Goal: Task Accomplishment & Management: Manage account settings

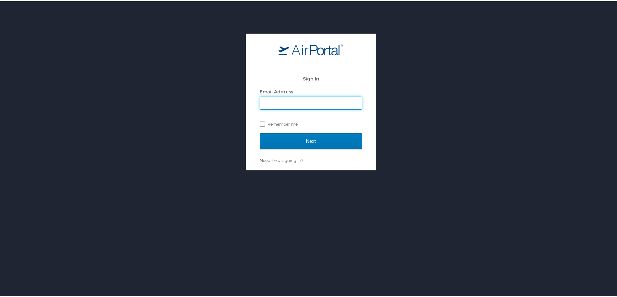
type input "[PERSON_NAME][EMAIL_ADDRESS][DOMAIN_NAME]"
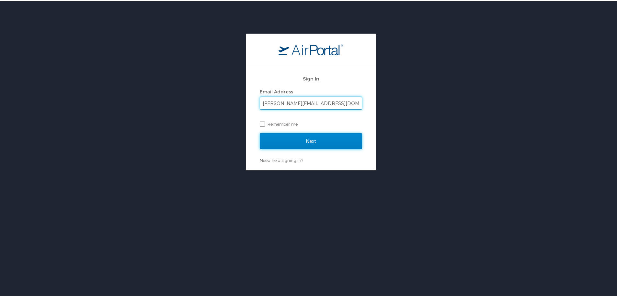
click at [286, 143] on input "Next" at bounding box center [311, 140] width 102 height 16
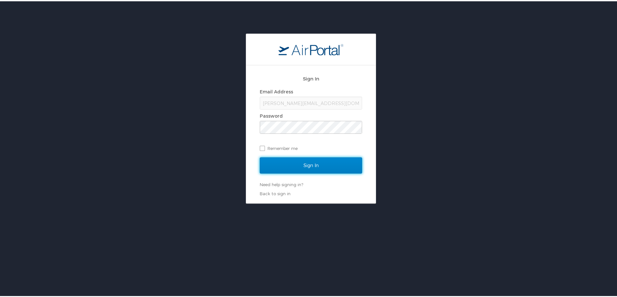
click at [299, 160] on input "Sign In" at bounding box center [311, 164] width 102 height 16
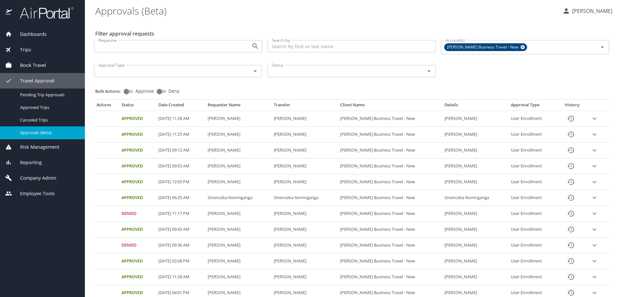
click at [42, 175] on span "Company Admin" at bounding box center [34, 178] width 44 height 7
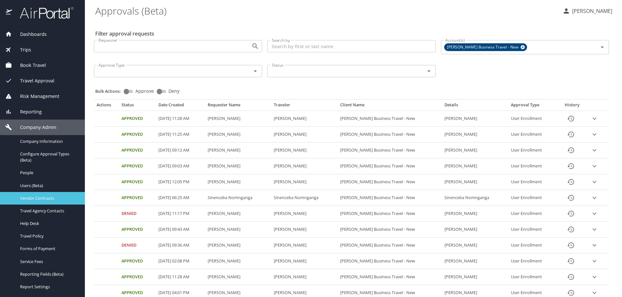
click at [39, 197] on span "Vendor Contracts" at bounding box center [48, 199] width 57 height 6
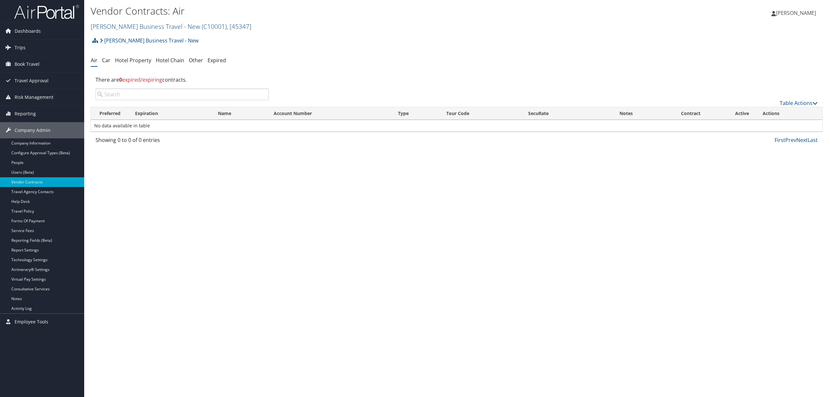
click at [148, 25] on link "Christopherson Business Travel - New ( C10001 ) , [ 45347 ]" at bounding box center [171, 26] width 161 height 9
click at [143, 57] on link "[GEOGRAPHIC_DATA], [39910]" at bounding box center [133, 55] width 85 height 11
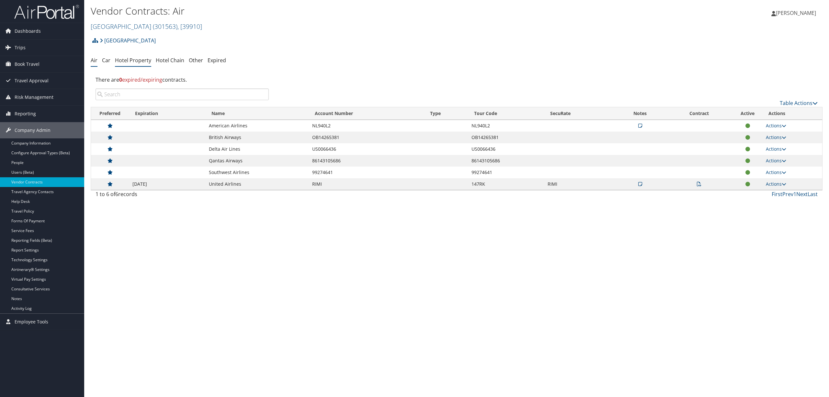
click at [125, 59] on link "Hotel Property" at bounding box center [133, 60] width 36 height 7
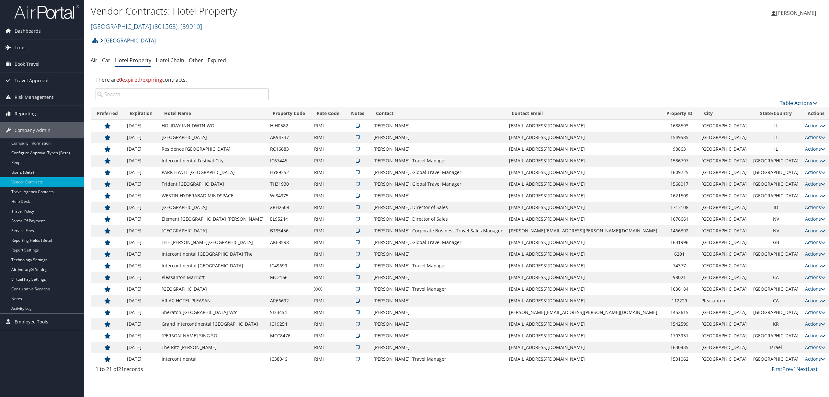
click at [159, 90] on input "search" at bounding box center [181, 94] width 173 height 12
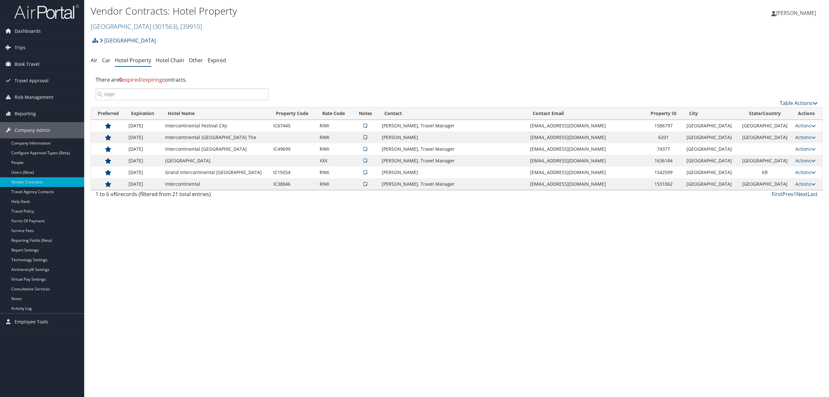
type input "inter"
click at [214, 133] on td "Intercontinental [GEOGRAPHIC_DATA] The" at bounding box center [216, 137] width 108 height 12
click at [801, 137] on link "Actions" at bounding box center [805, 137] width 20 height 6
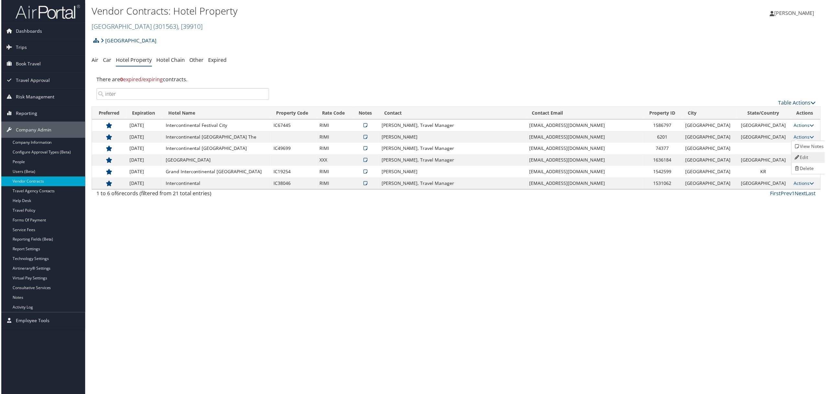
click at [802, 156] on link "Edit" at bounding box center [810, 157] width 35 height 11
select select "NLRA"
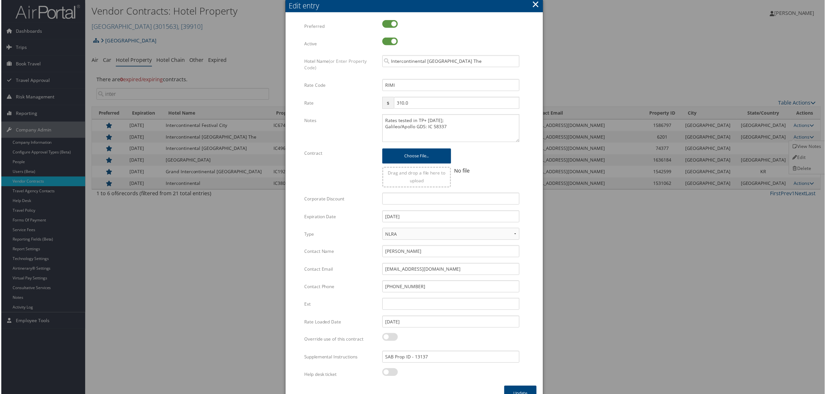
drag, startPoint x: 516, startPoint y: 129, endPoint x: 525, endPoint y: 140, distance: 15.0
click at [525, 140] on form "Multiple values The selected items contain different values for this input. To …" at bounding box center [414, 203] width 245 height 367
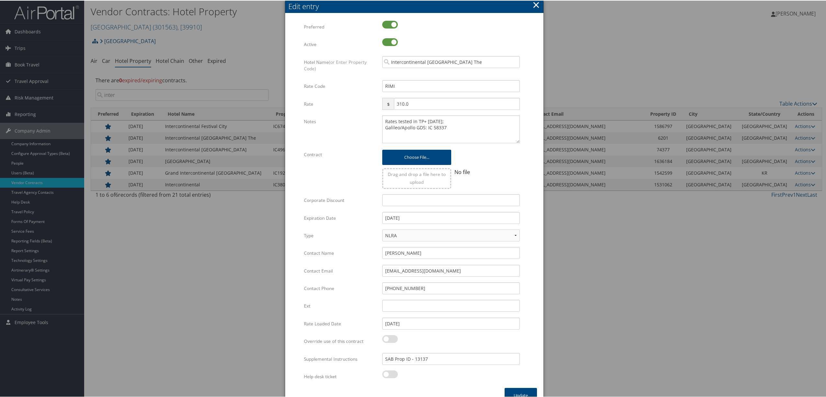
click at [533, 6] on button "×" at bounding box center [536, 4] width 7 height 13
